Goal: Information Seeking & Learning: Find contact information

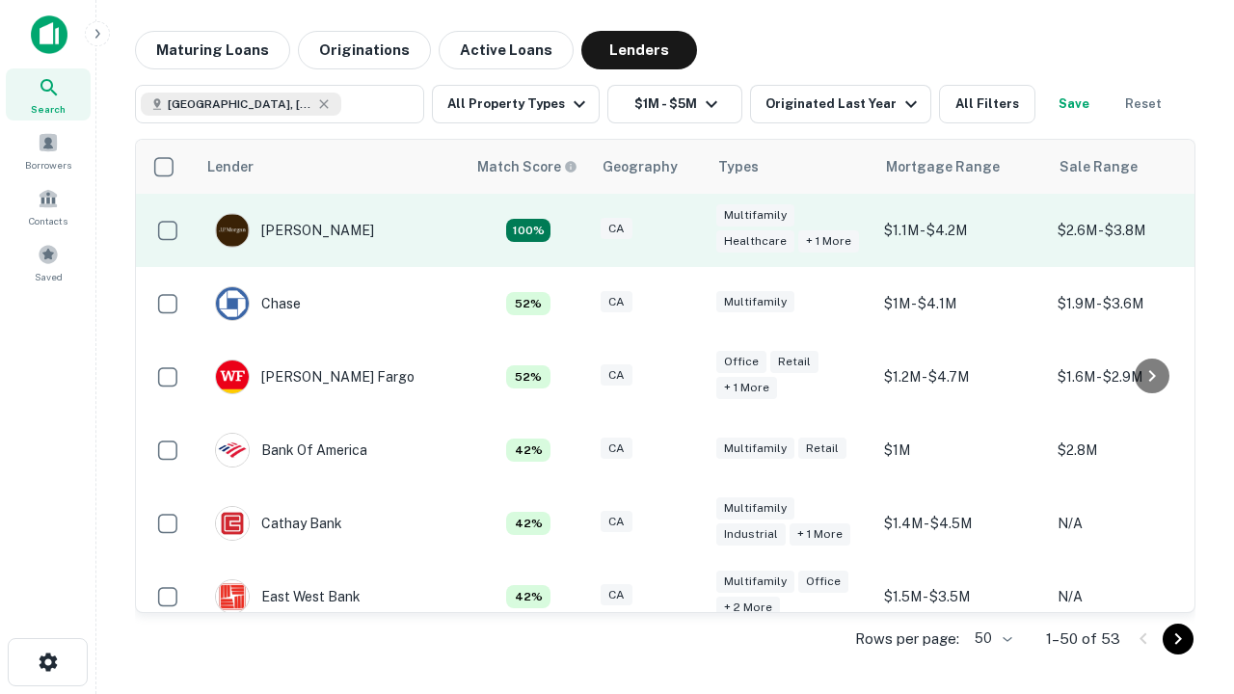
click at [684, 230] on div "CA" at bounding box center [648, 231] width 96 height 26
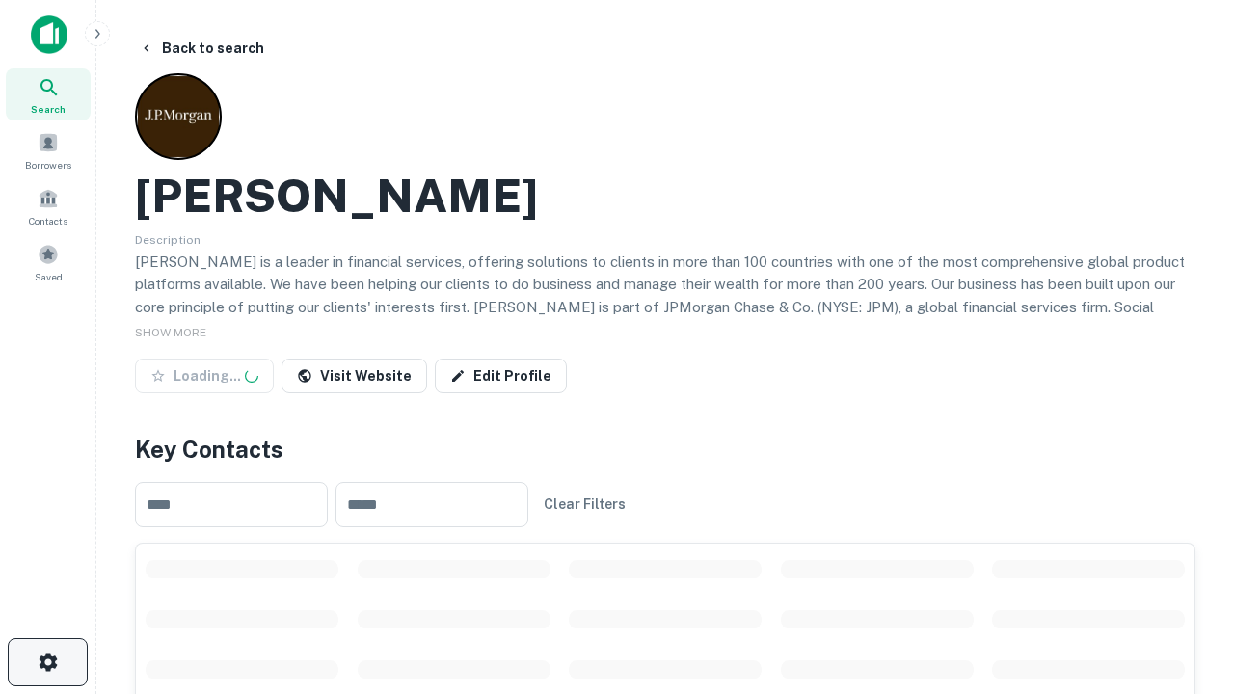
click at [47, 662] on icon "button" at bounding box center [48, 662] width 23 height 23
